Goal: Check status: Check status

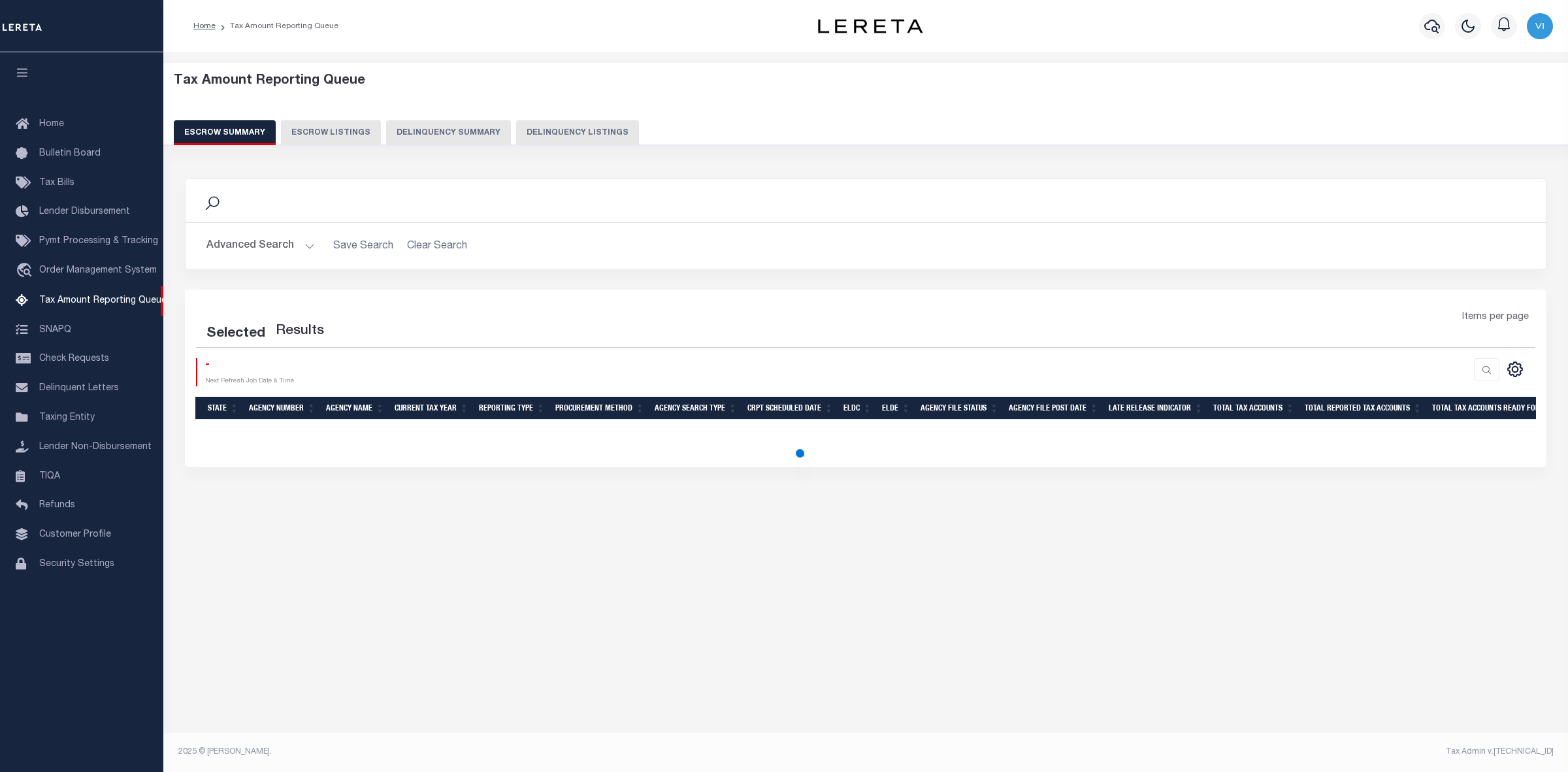
select select "100"
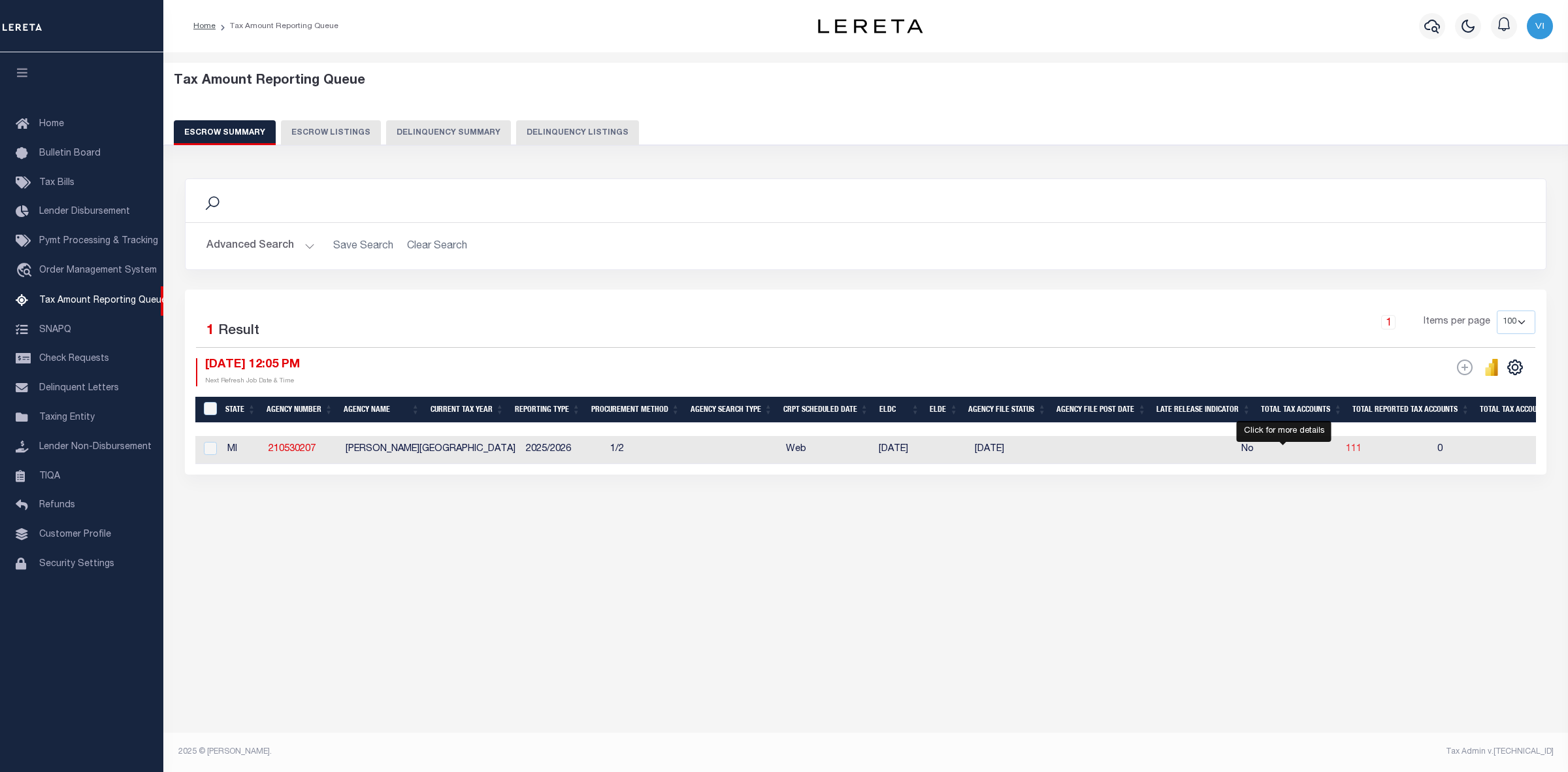
click at [1346, 451] on span "111" at bounding box center [1354, 449] width 15 height 9
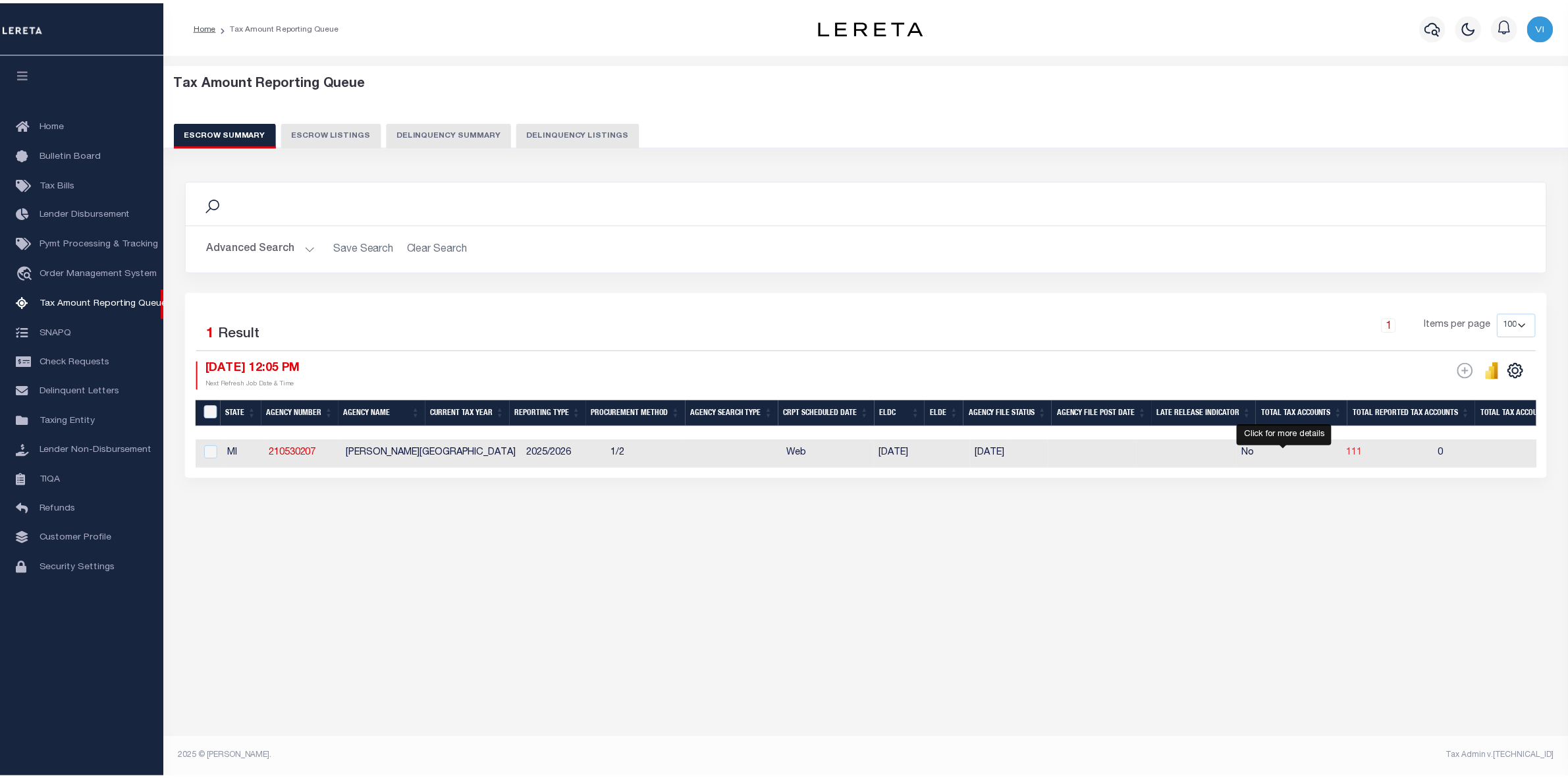
select select "100"
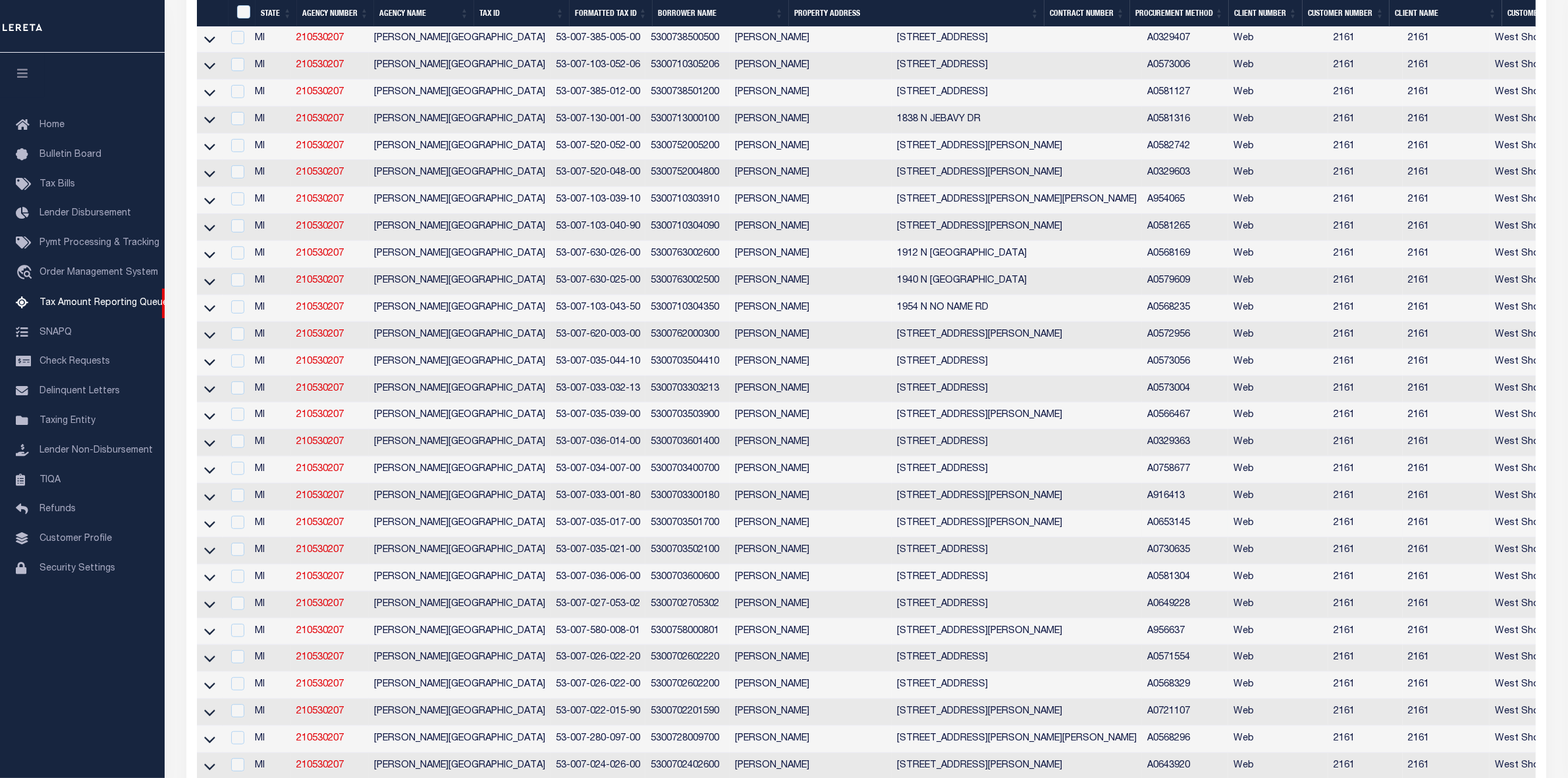
scroll to position [906, 0]
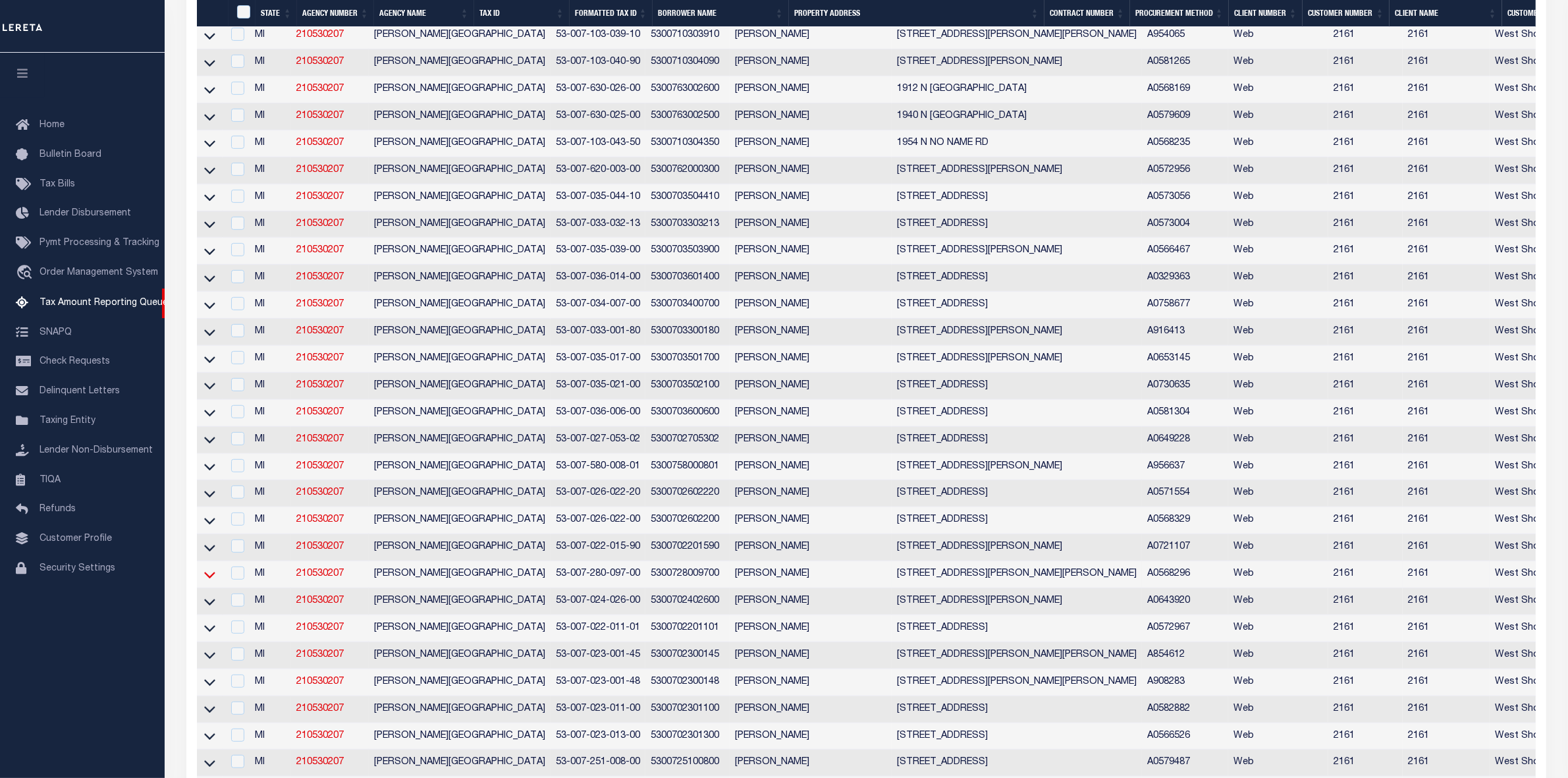
click at [209, 581] on icon at bounding box center [210, 574] width 11 height 13
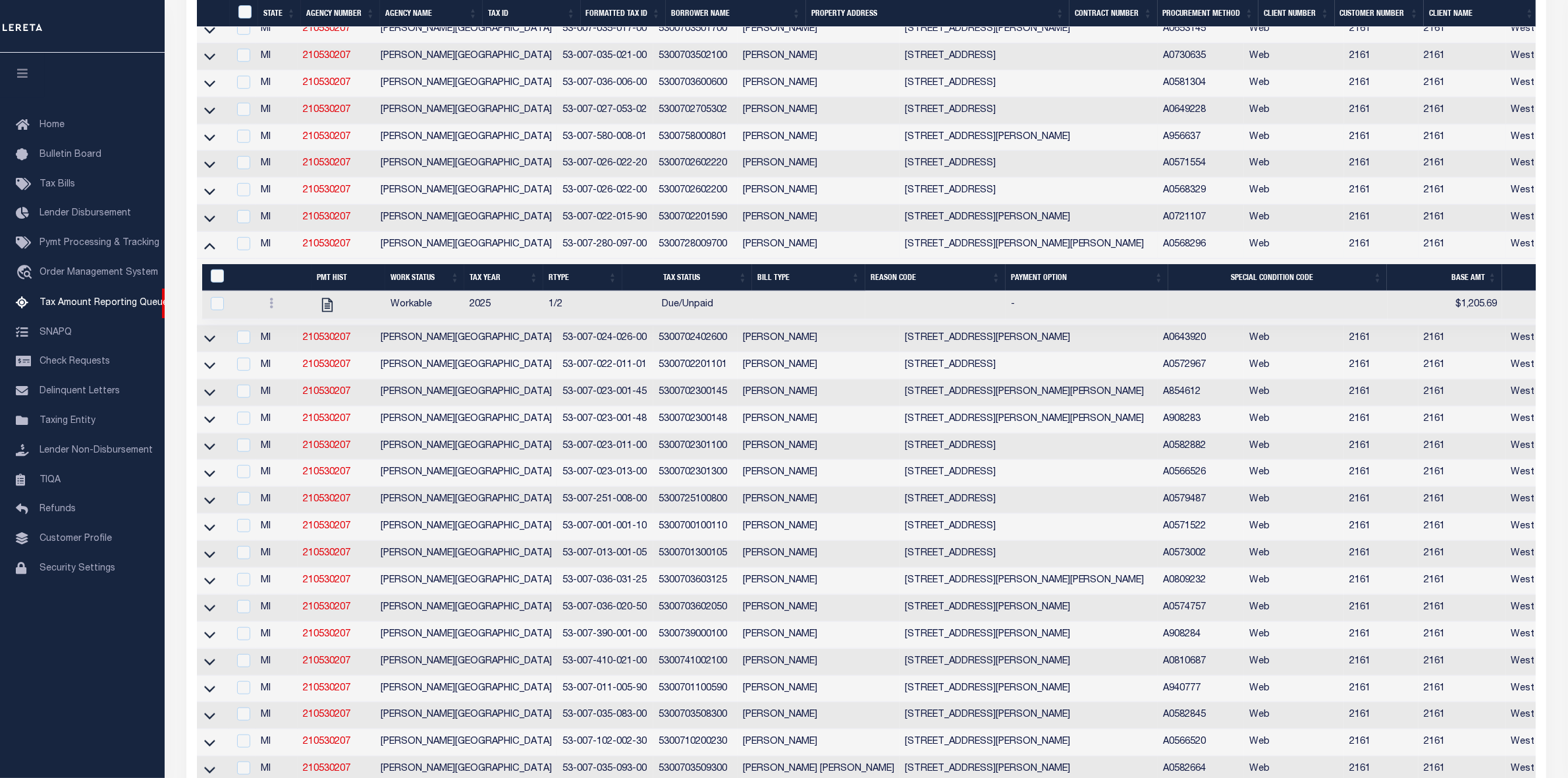
scroll to position [1153, 0]
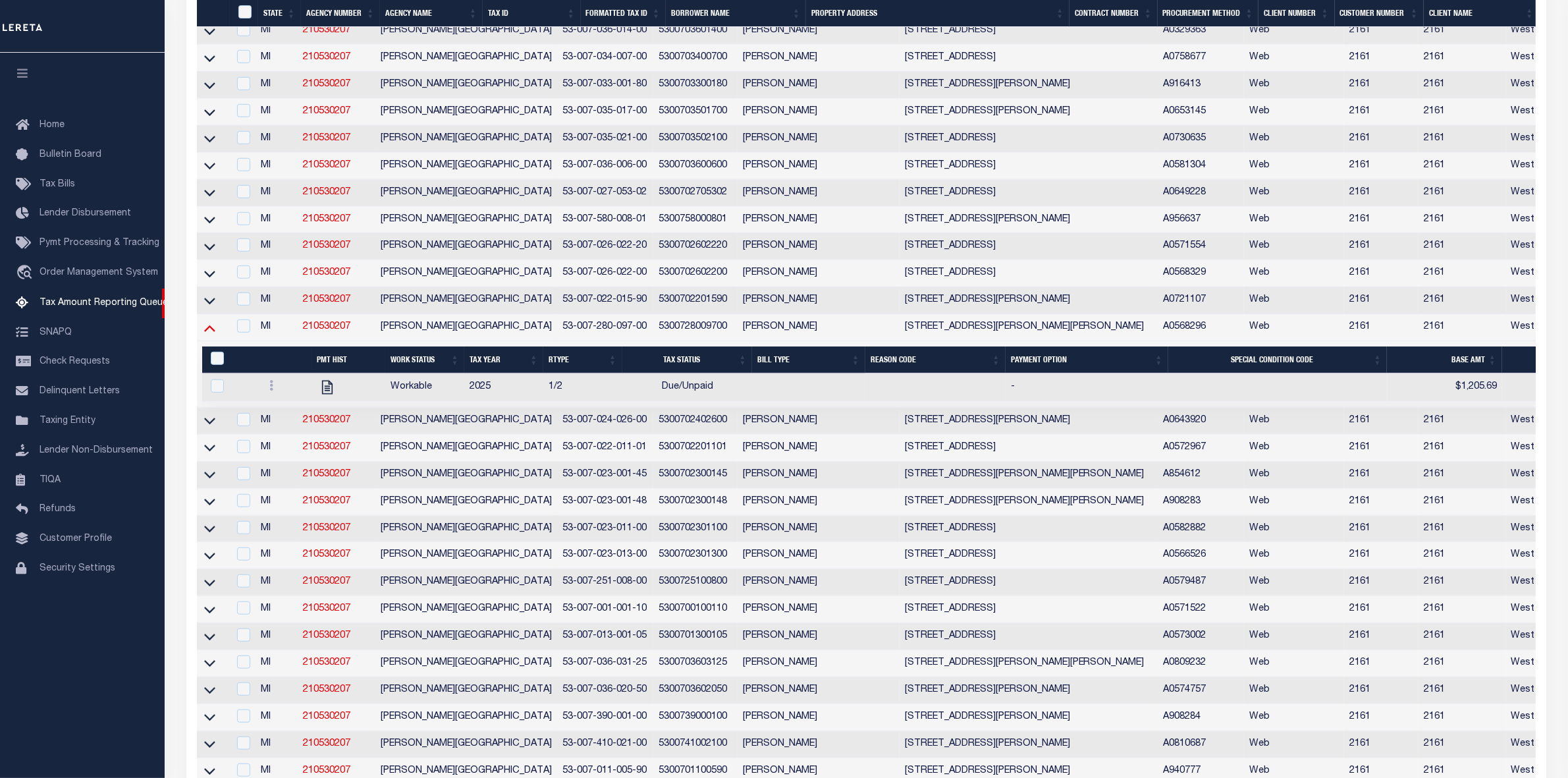
click at [206, 334] on icon at bounding box center [210, 327] width 11 height 13
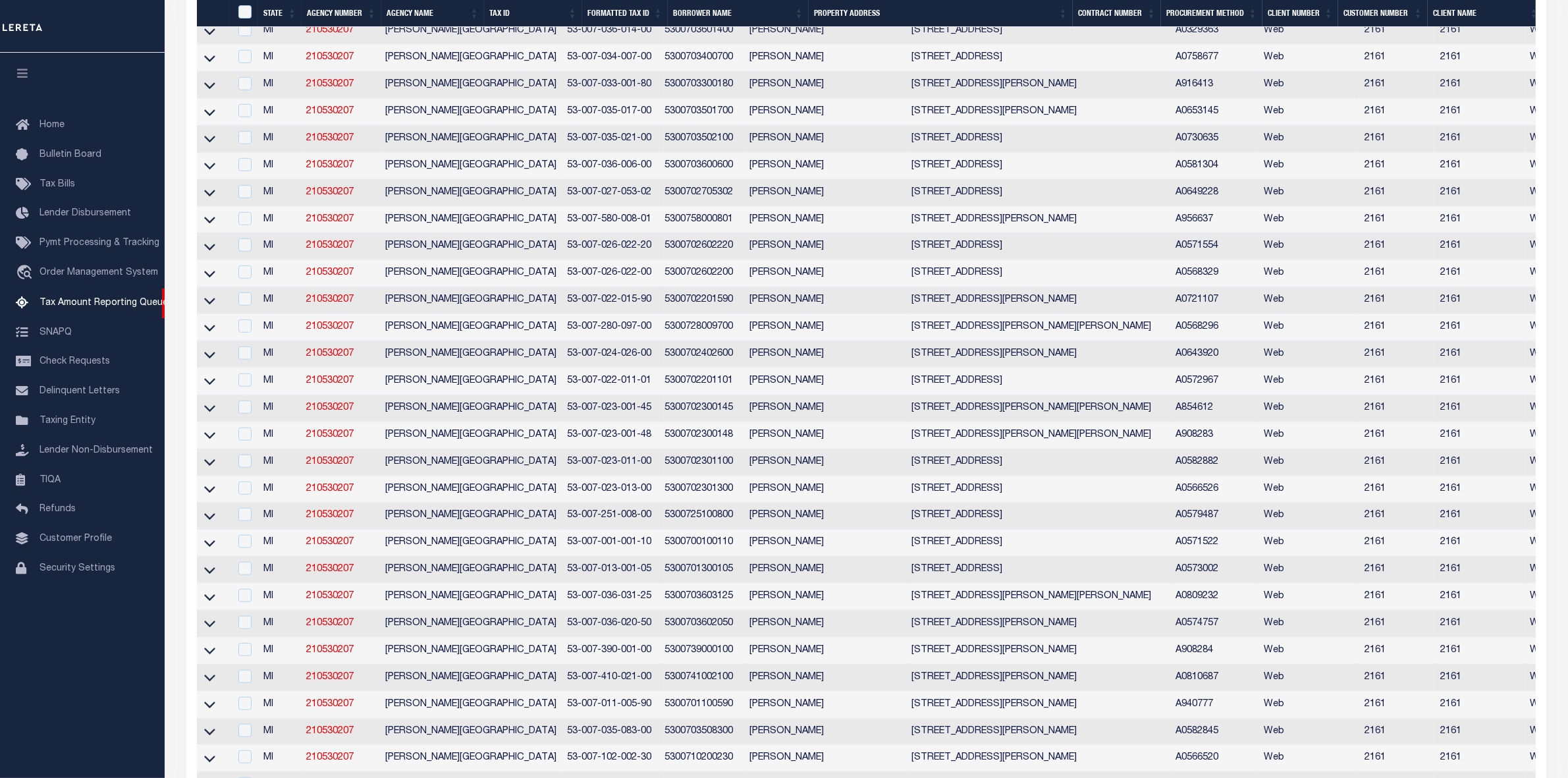
scroll to position [1235, 0]
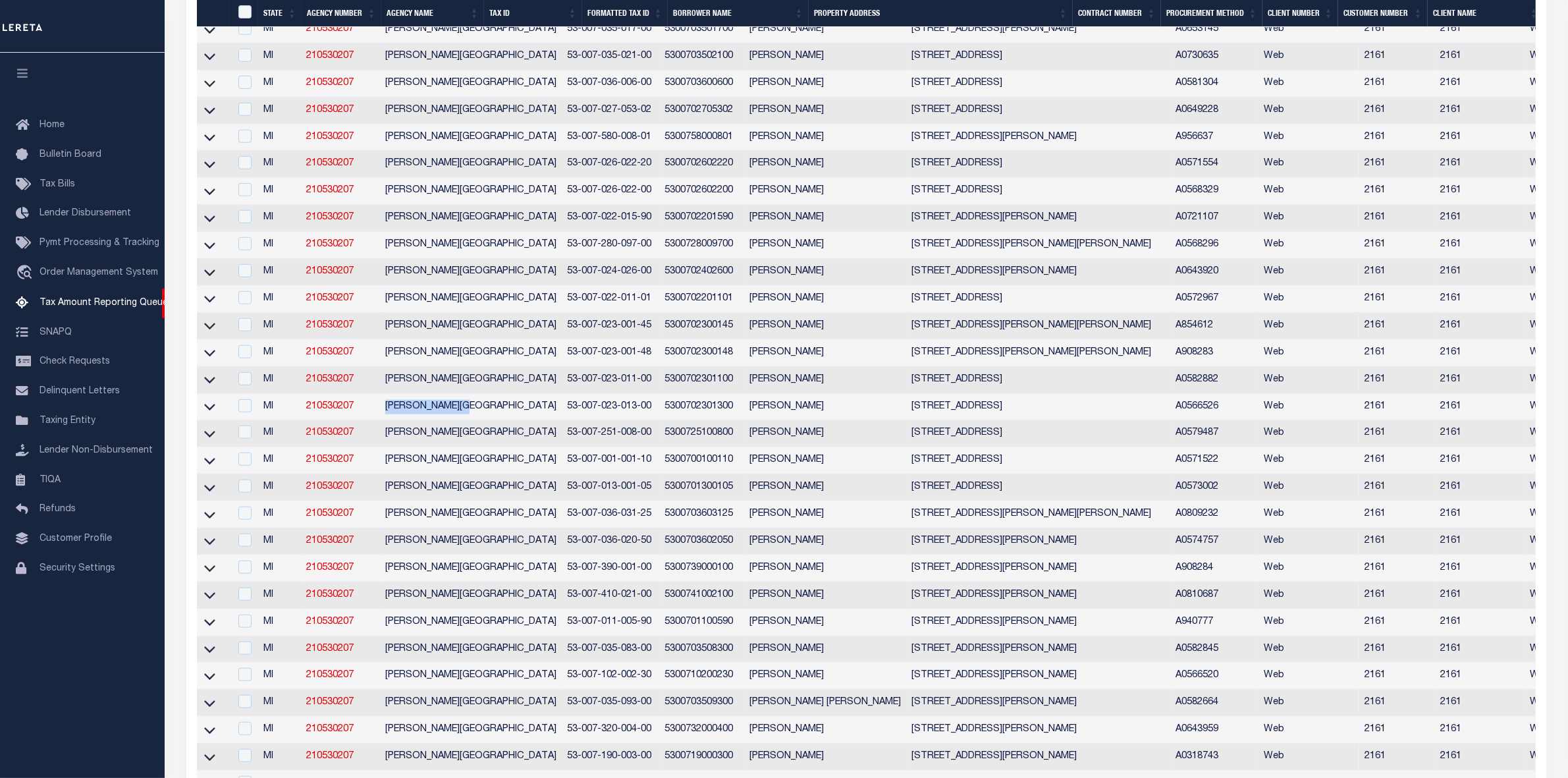
drag, startPoint x: 379, startPoint y: 449, endPoint x: 473, endPoint y: 443, distance: 94.2
click at [473, 421] on tr "MI 210530207 [PERSON_NAME][GEOGRAPHIC_DATA] 53-007-023-013-00 5300702301300 [PE…" at bounding box center [1120, 407] width 1848 height 27
copy tr "[PERSON_NAME][GEOGRAPHIC_DATA]"
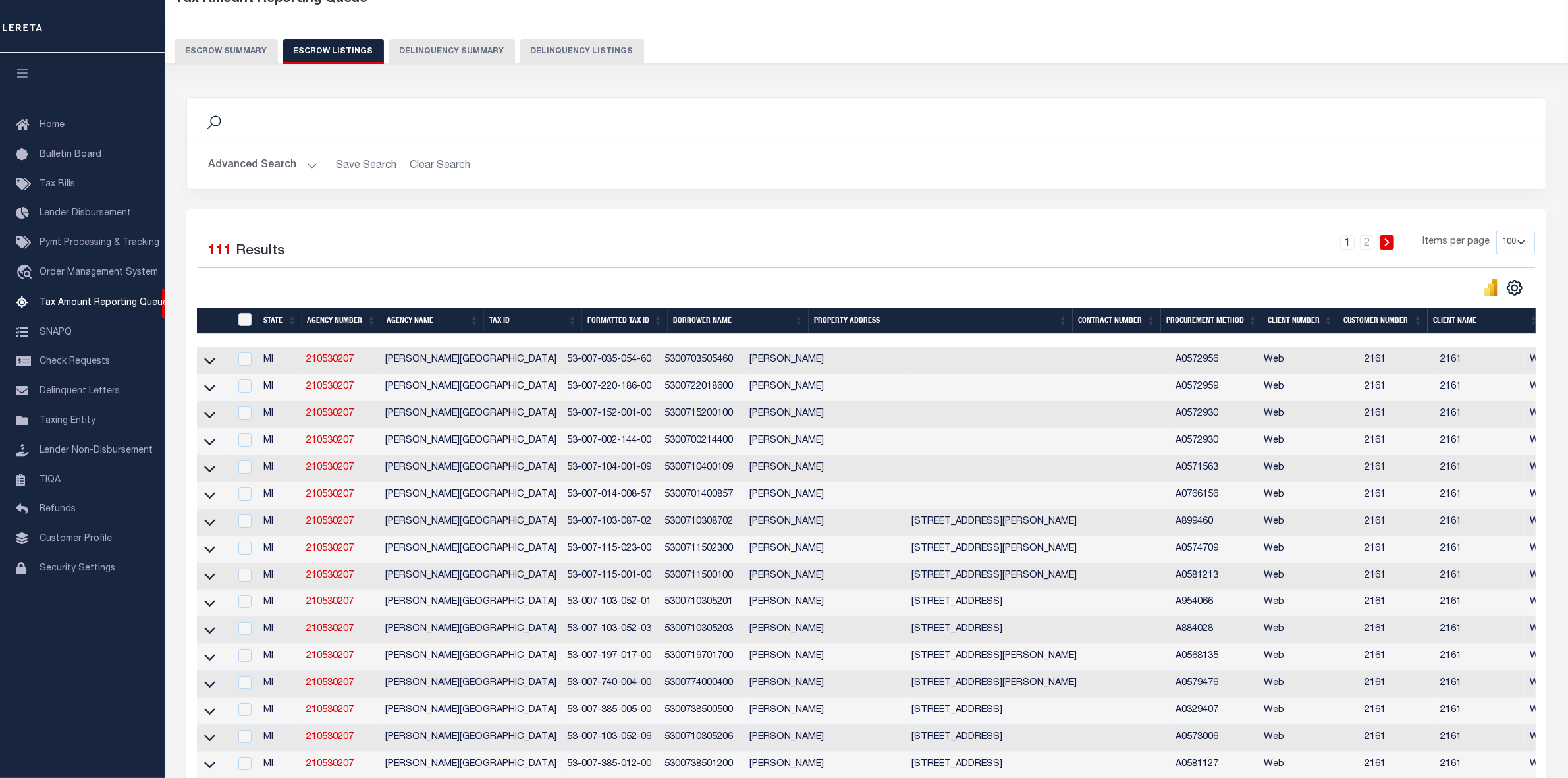
scroll to position [0, 0]
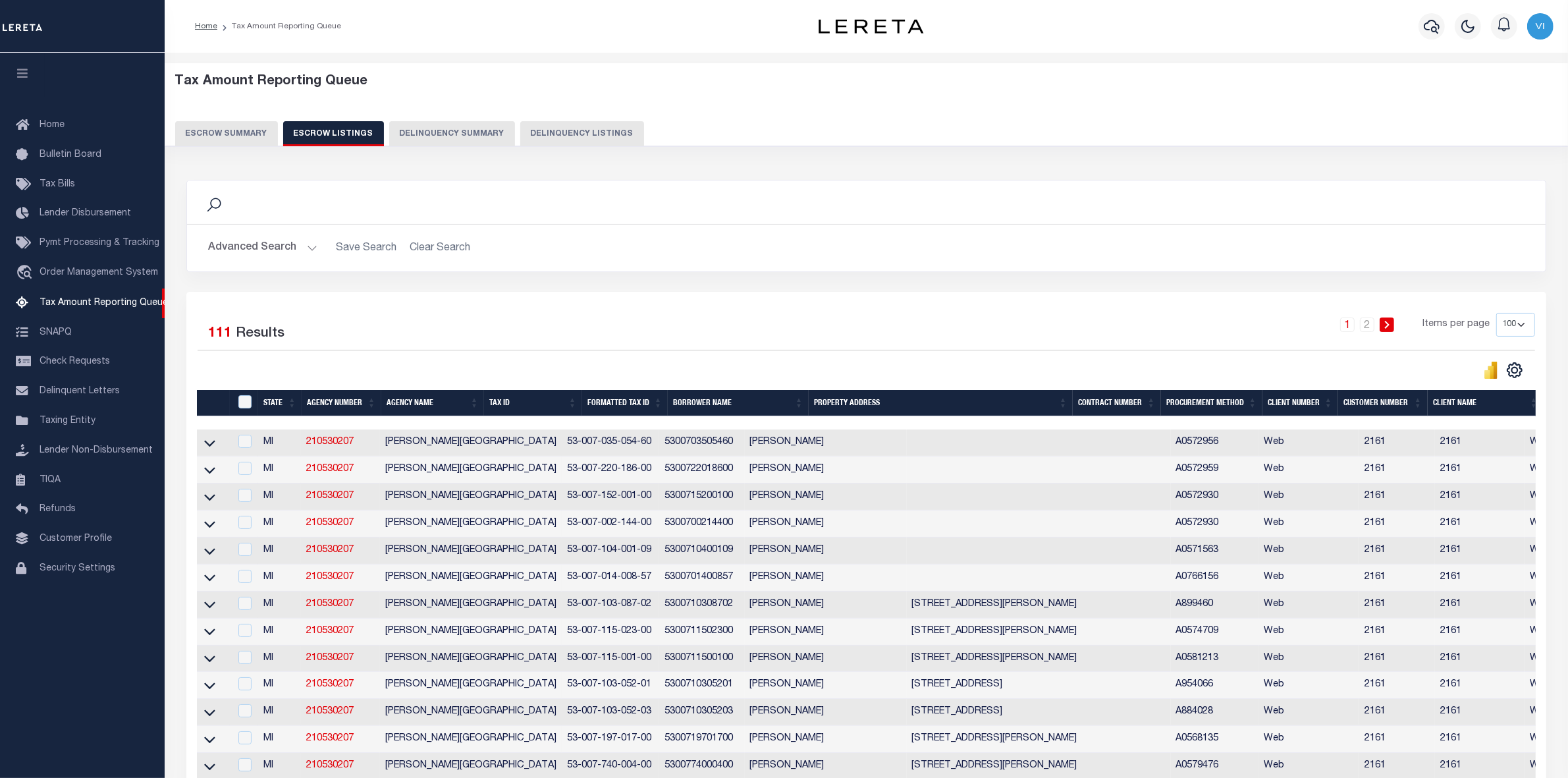
click at [640, 317] on div "1 2 Items per page 10 25 50 100 500" at bounding box center [1036, 330] width 999 height 34
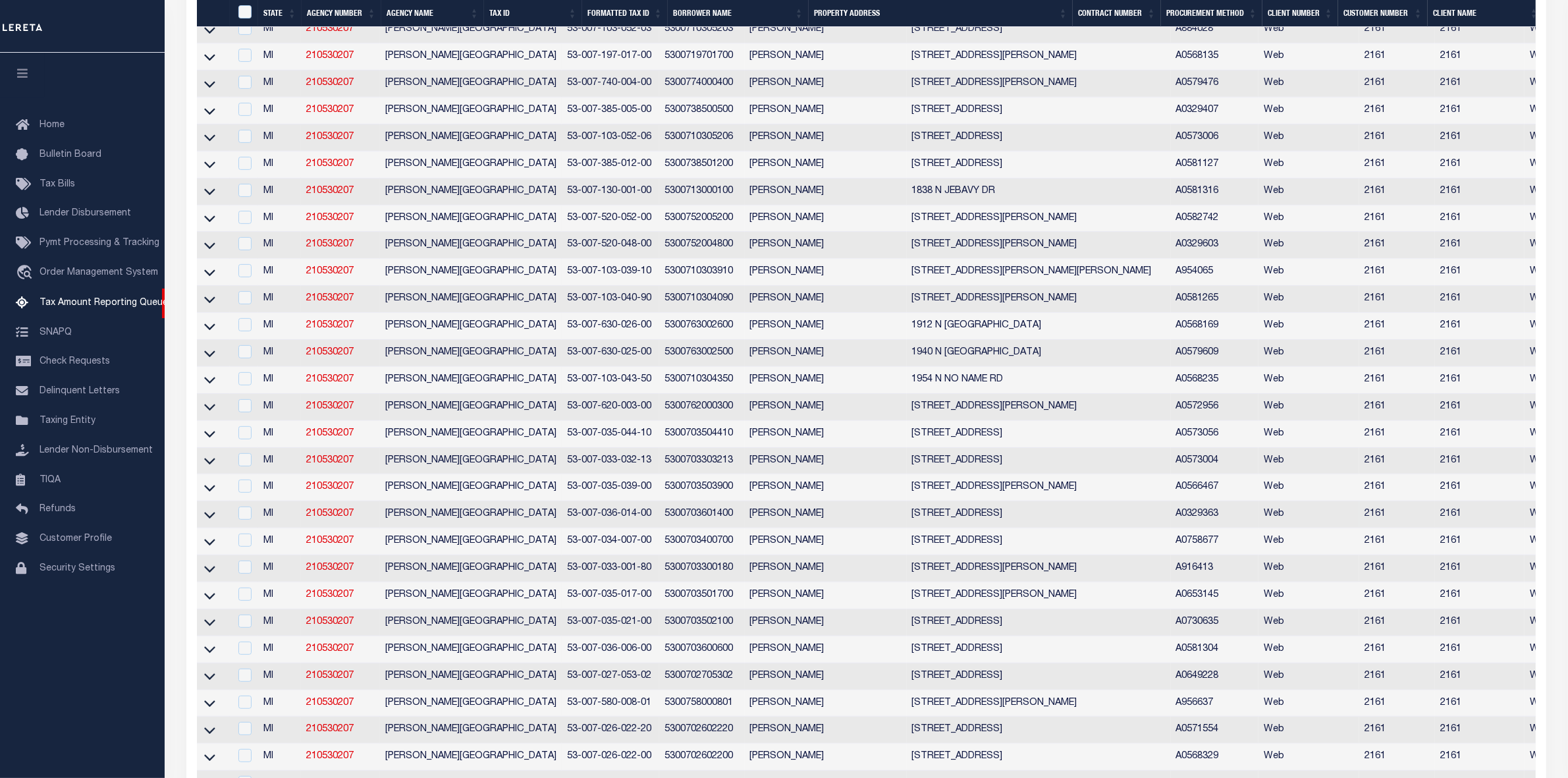
scroll to position [422, 0]
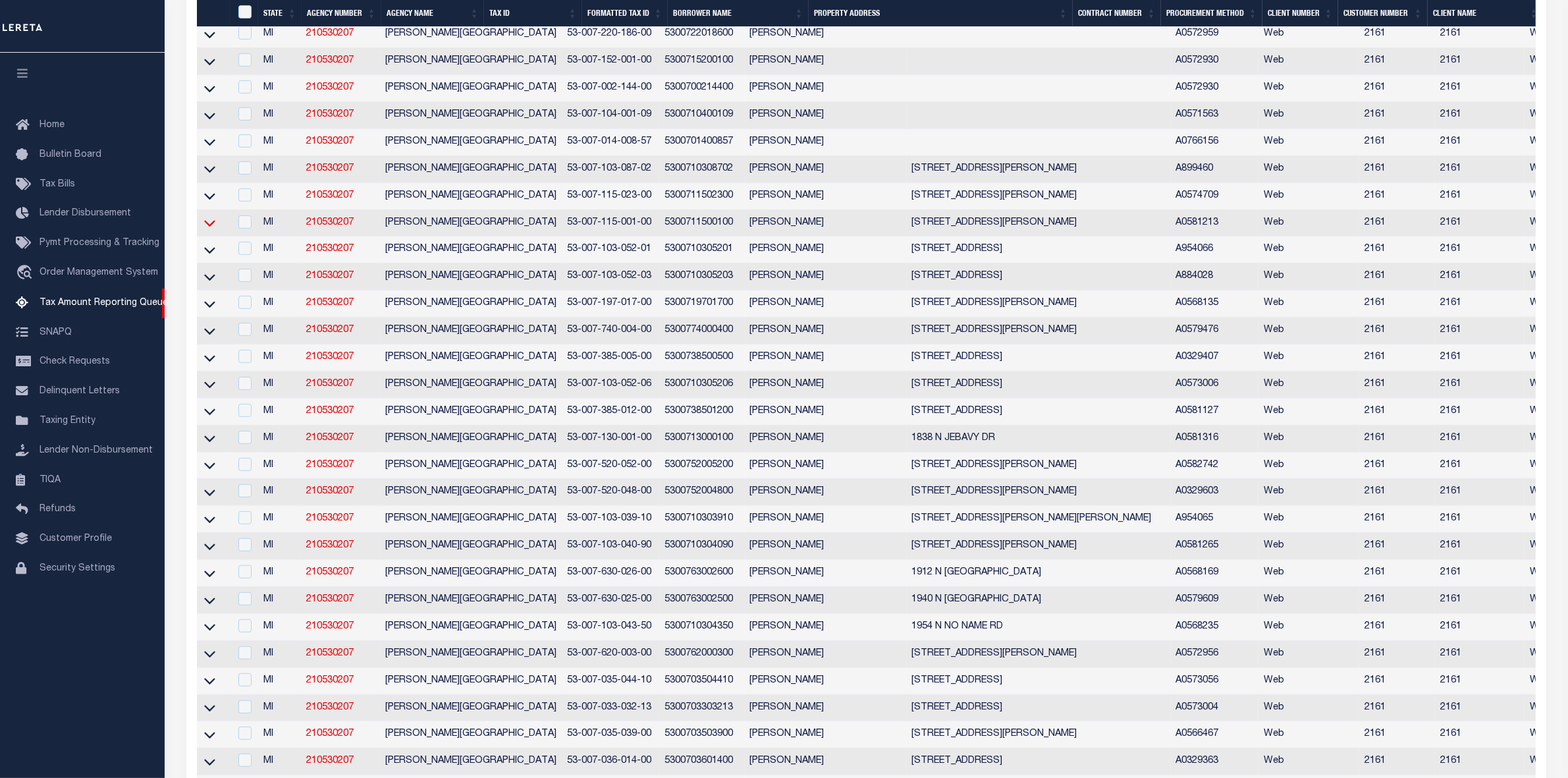
click at [208, 227] on icon at bounding box center [210, 224] width 11 height 6
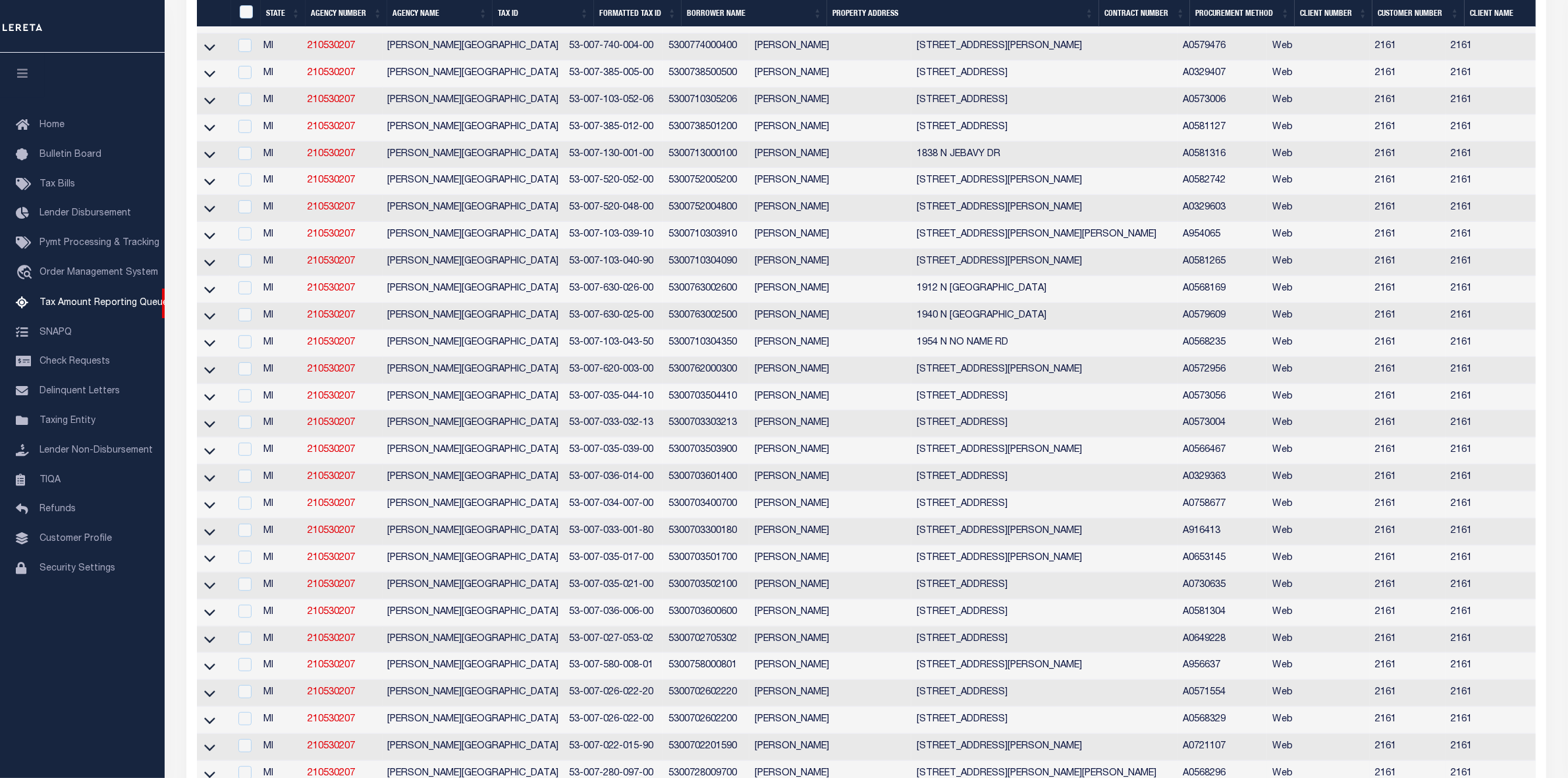
scroll to position [443, 0]
